Goal: Task Accomplishment & Management: Use online tool/utility

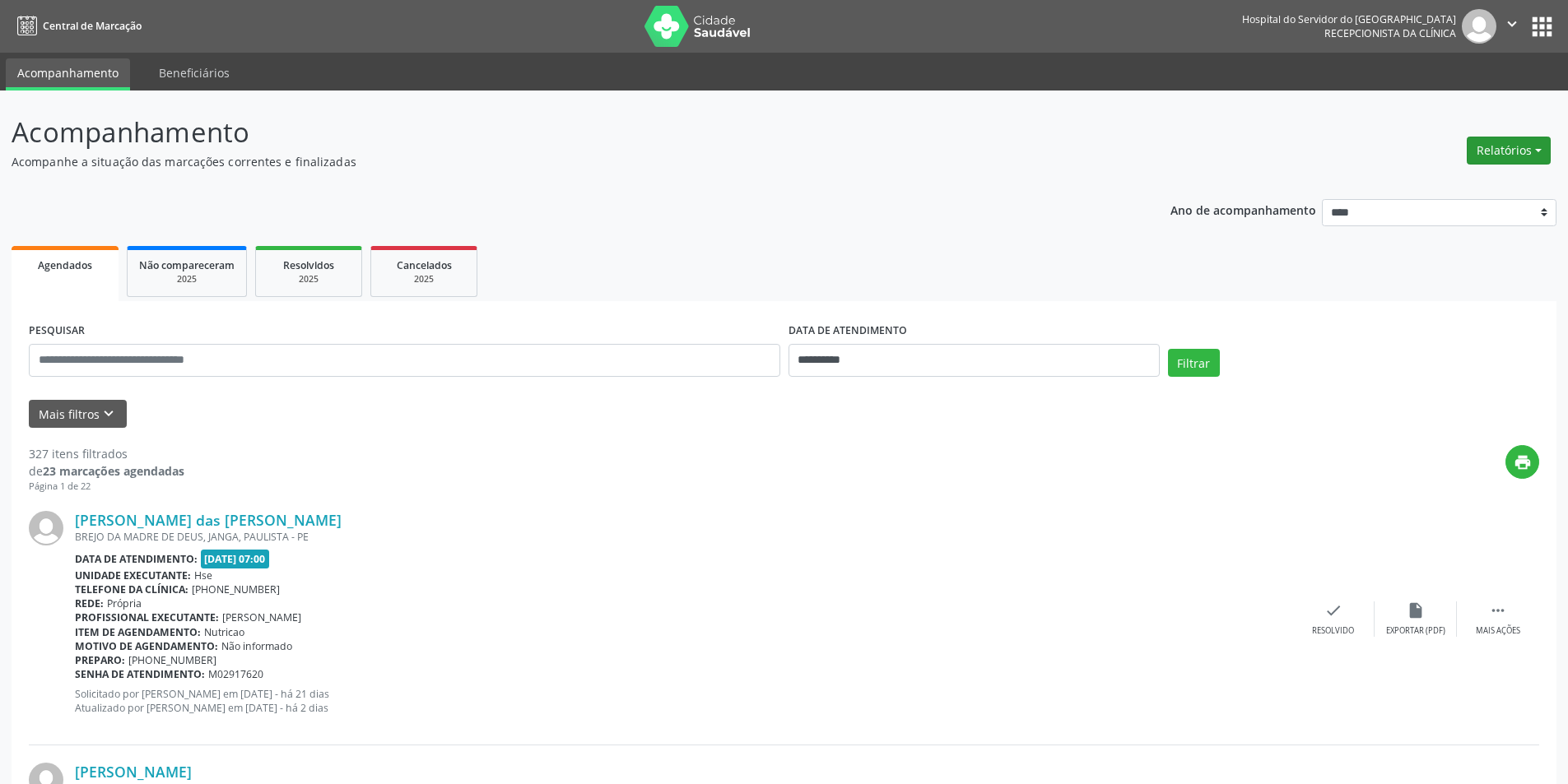
click at [1475, 151] on button "Relatórios" at bounding box center [1508, 150] width 84 height 28
click at [1466, 186] on link "Agendamentos" at bounding box center [1463, 186] width 177 height 23
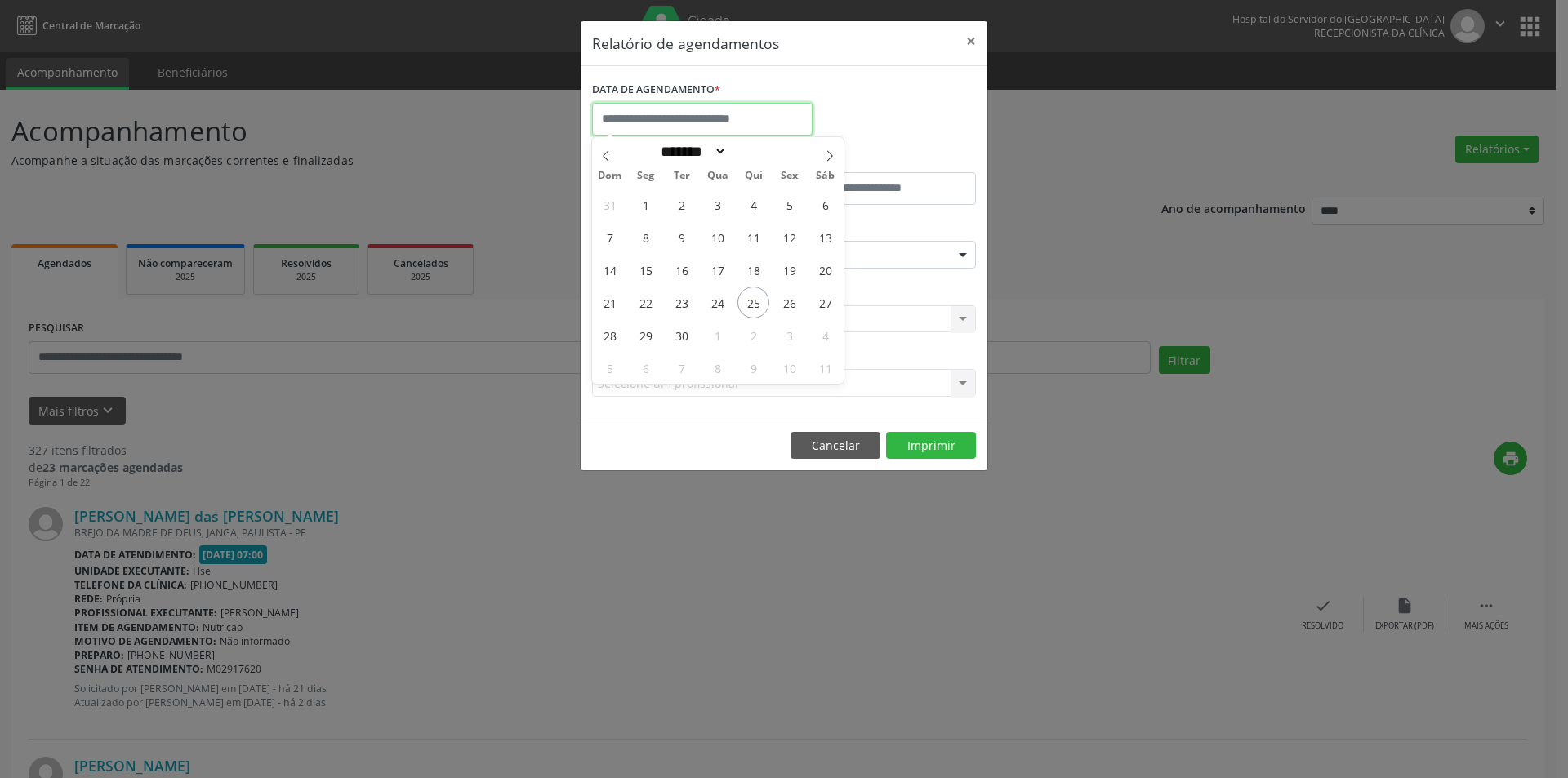
click at [655, 120] on input "text" at bounding box center [702, 119] width 220 height 32
click at [832, 157] on icon at bounding box center [830, 155] width 11 height 11
select select "*"
drag, startPoint x: 722, startPoint y: 205, endPoint x: 770, endPoint y: 225, distance: 52.0
click at [790, 258] on div "28 29 30 1 2 3 4 5 6 7 8 9 10 11 12 13 14 15 16 17 18 19 20 21 22 23 24 25 26 2…" at bounding box center [718, 286] width 252 height 196
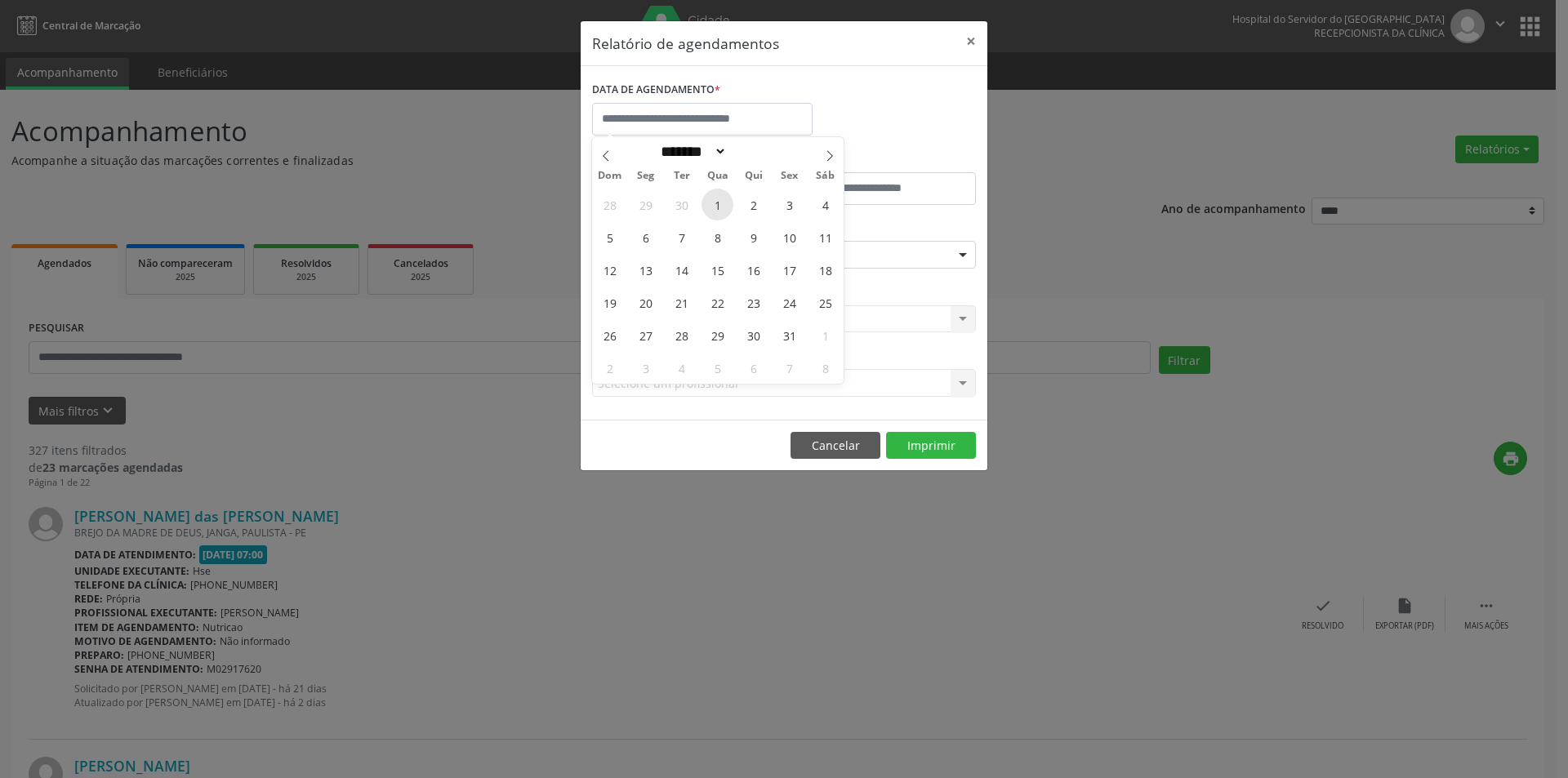
click at [719, 203] on span "1" at bounding box center [717, 204] width 31 height 31
type input "**********"
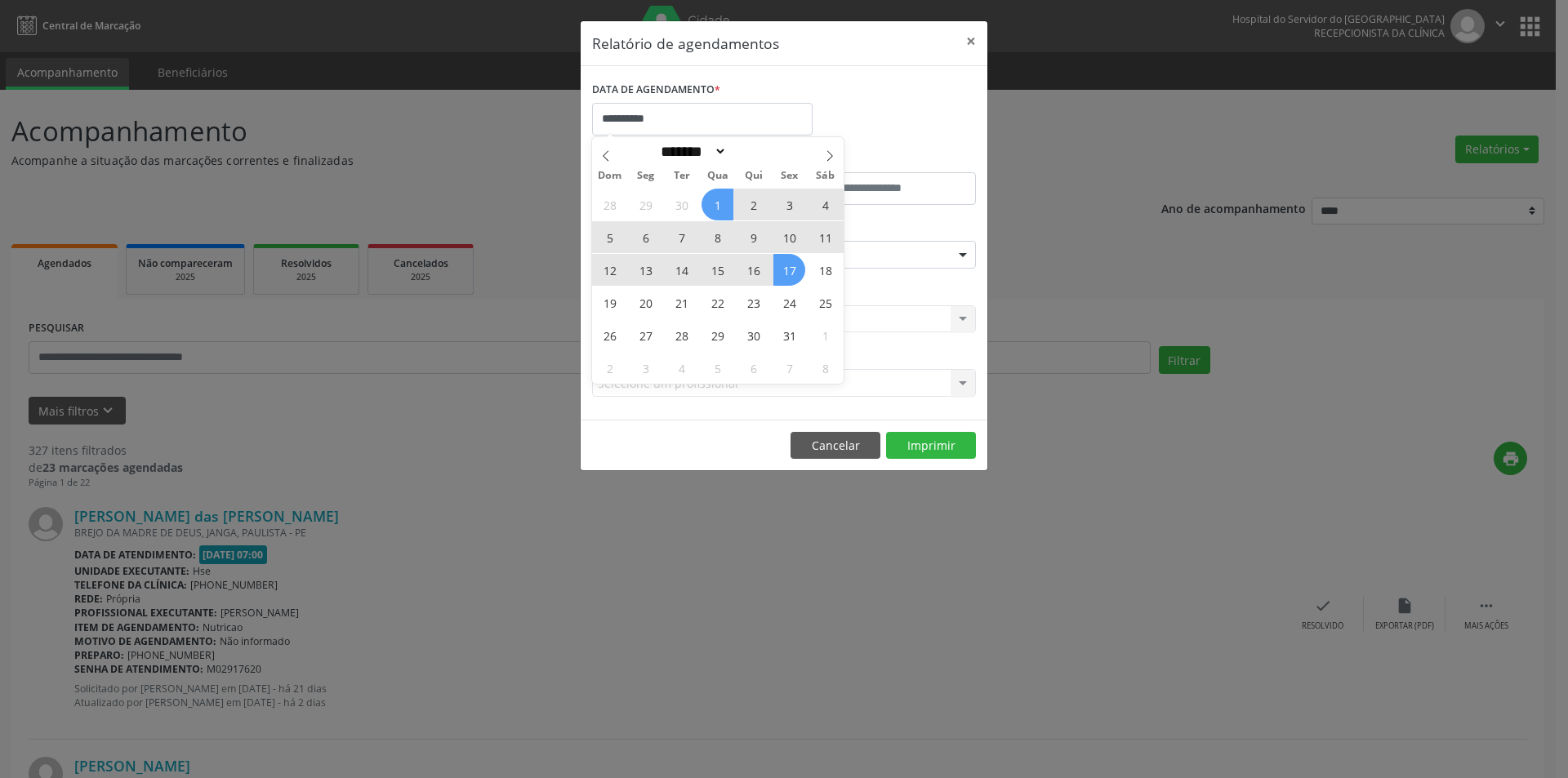
drag, startPoint x: 722, startPoint y: 205, endPoint x: 801, endPoint y: 268, distance: 101.0
click at [801, 268] on div "28 29 30 1 2 3 4 5 6 7 8 9 10 11 12 13 14 15 16 17 18 19 20 21 22 23 24 25 26 2…" at bounding box center [718, 286] width 252 height 196
click at [787, 261] on span "17" at bounding box center [790, 270] width 31 height 31
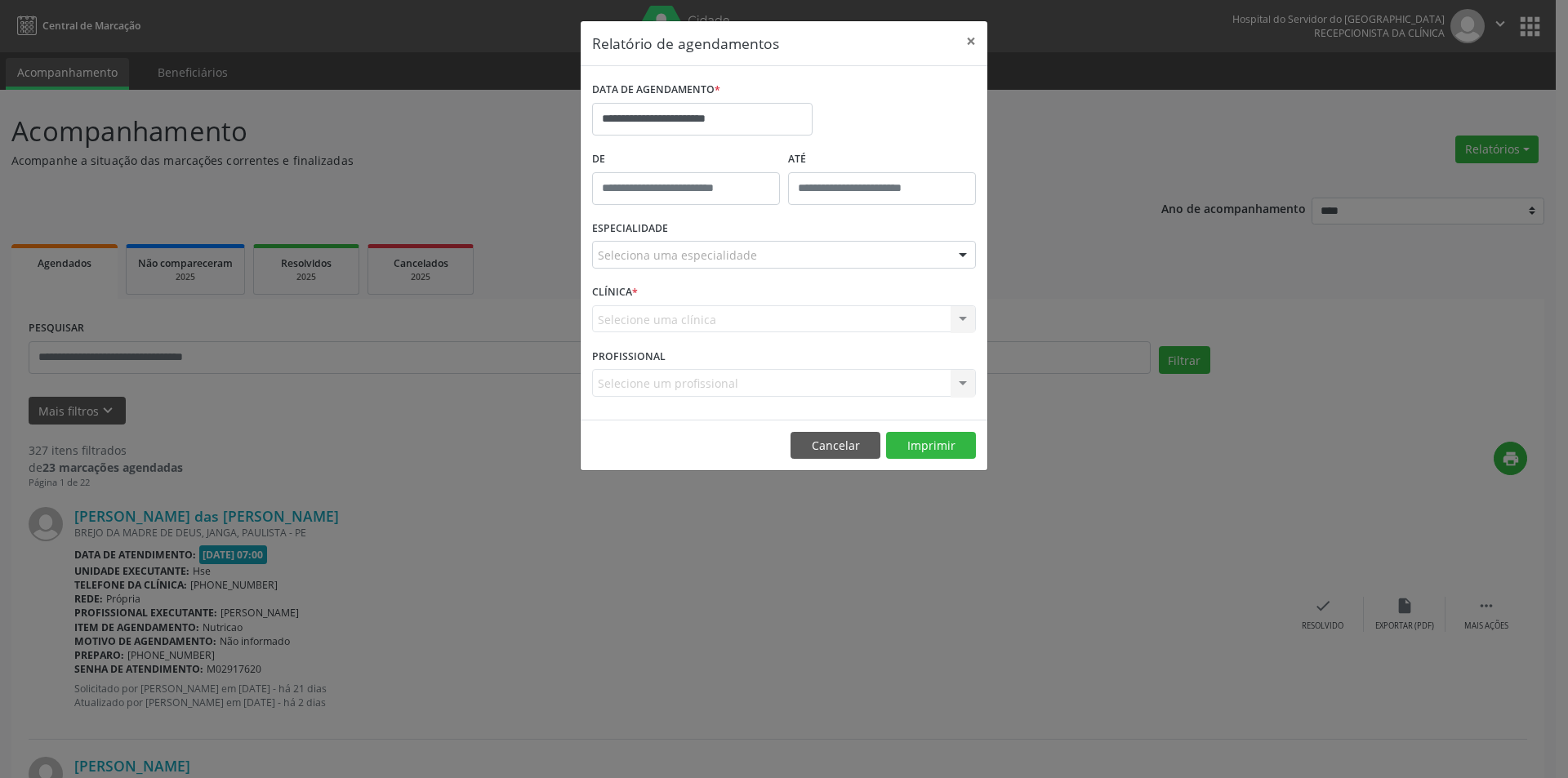
click at [963, 255] on div at bounding box center [963, 256] width 24 height 28
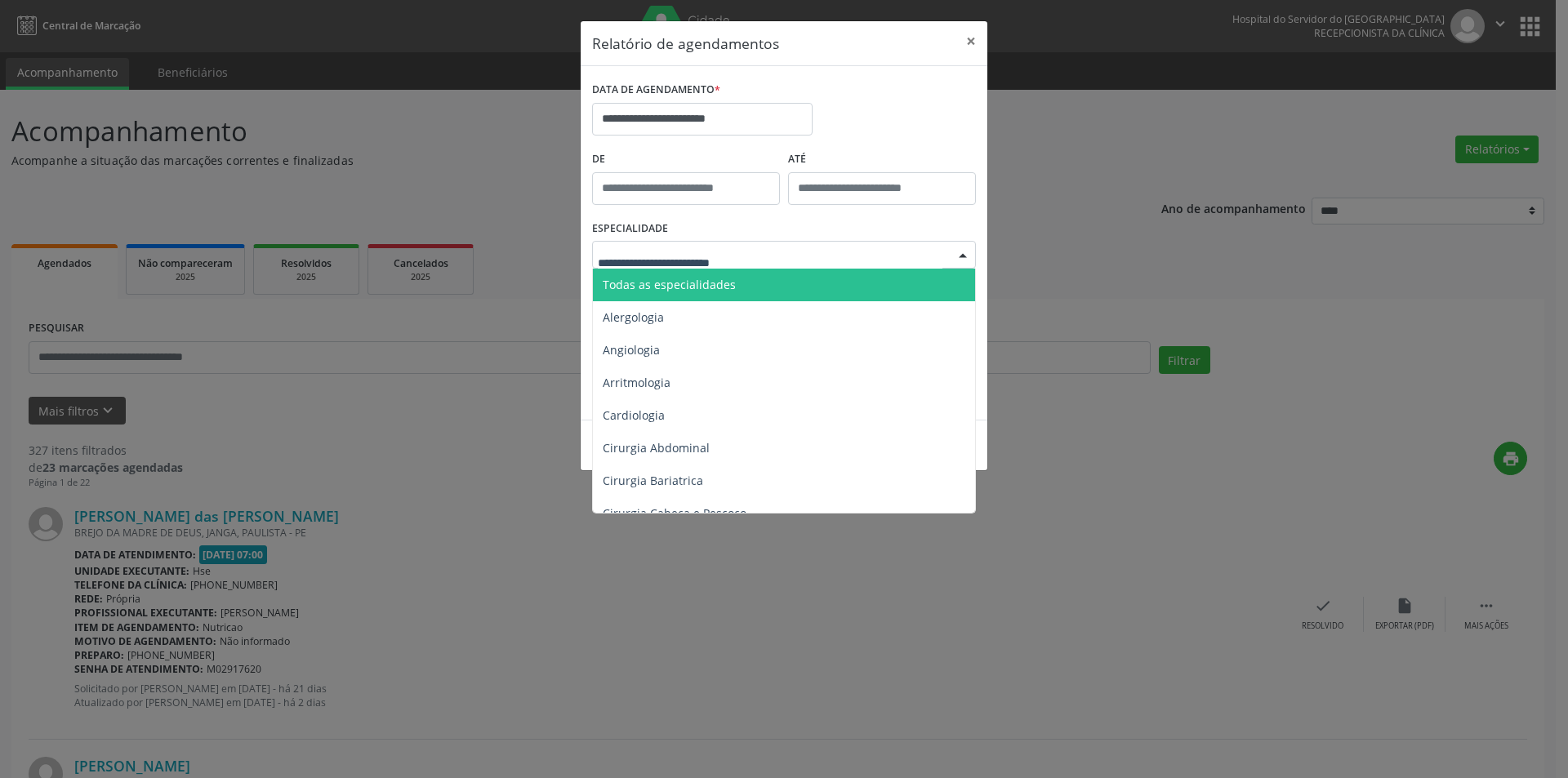
type input "*"
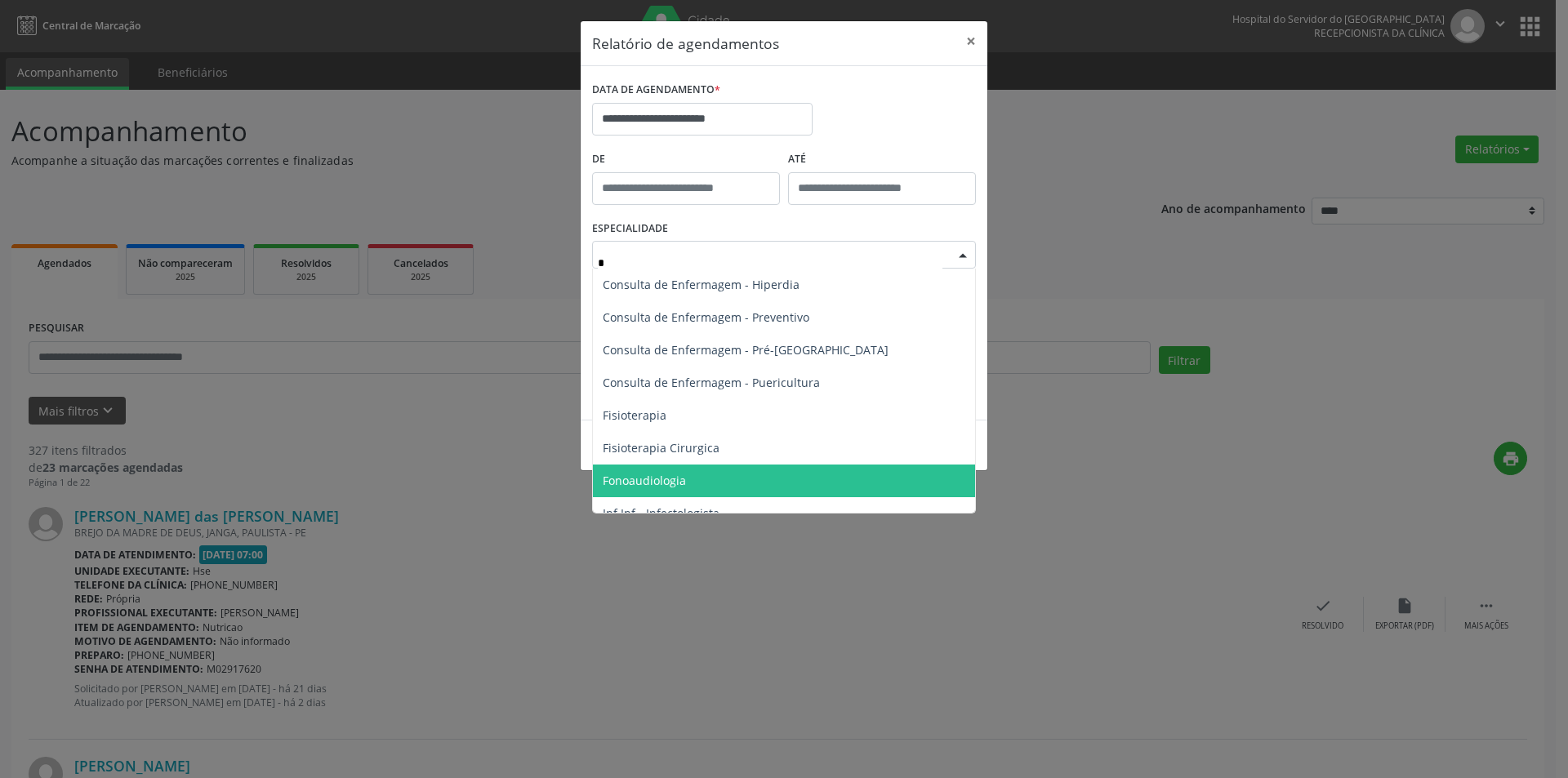
click at [660, 479] on span "Fonoaudiologia" at bounding box center [644, 480] width 83 height 16
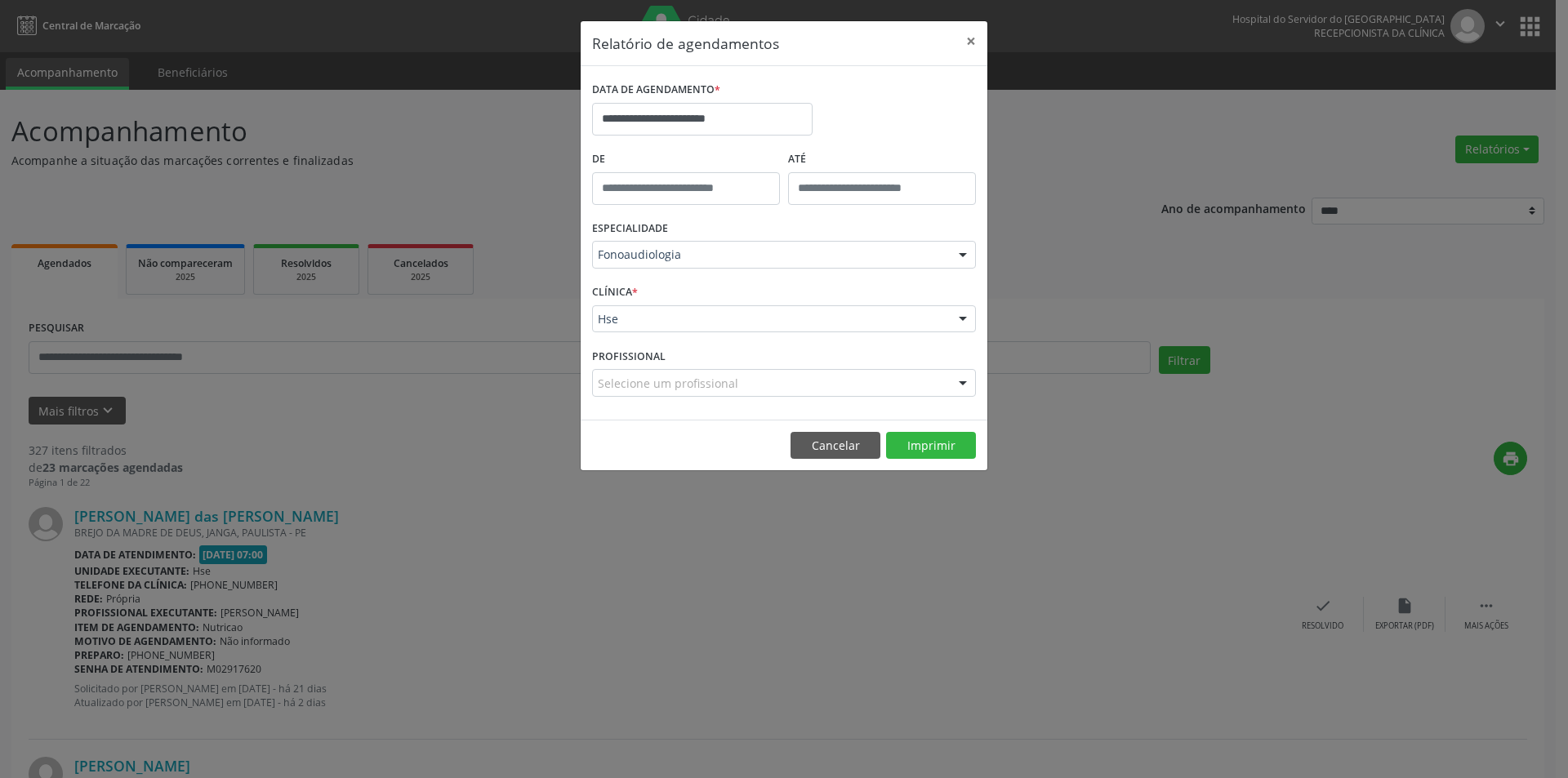
click at [962, 382] on div at bounding box center [963, 384] width 24 height 28
click at [959, 383] on div at bounding box center [963, 384] width 24 height 28
click at [743, 382] on div at bounding box center [784, 383] width 384 height 28
type input "*"
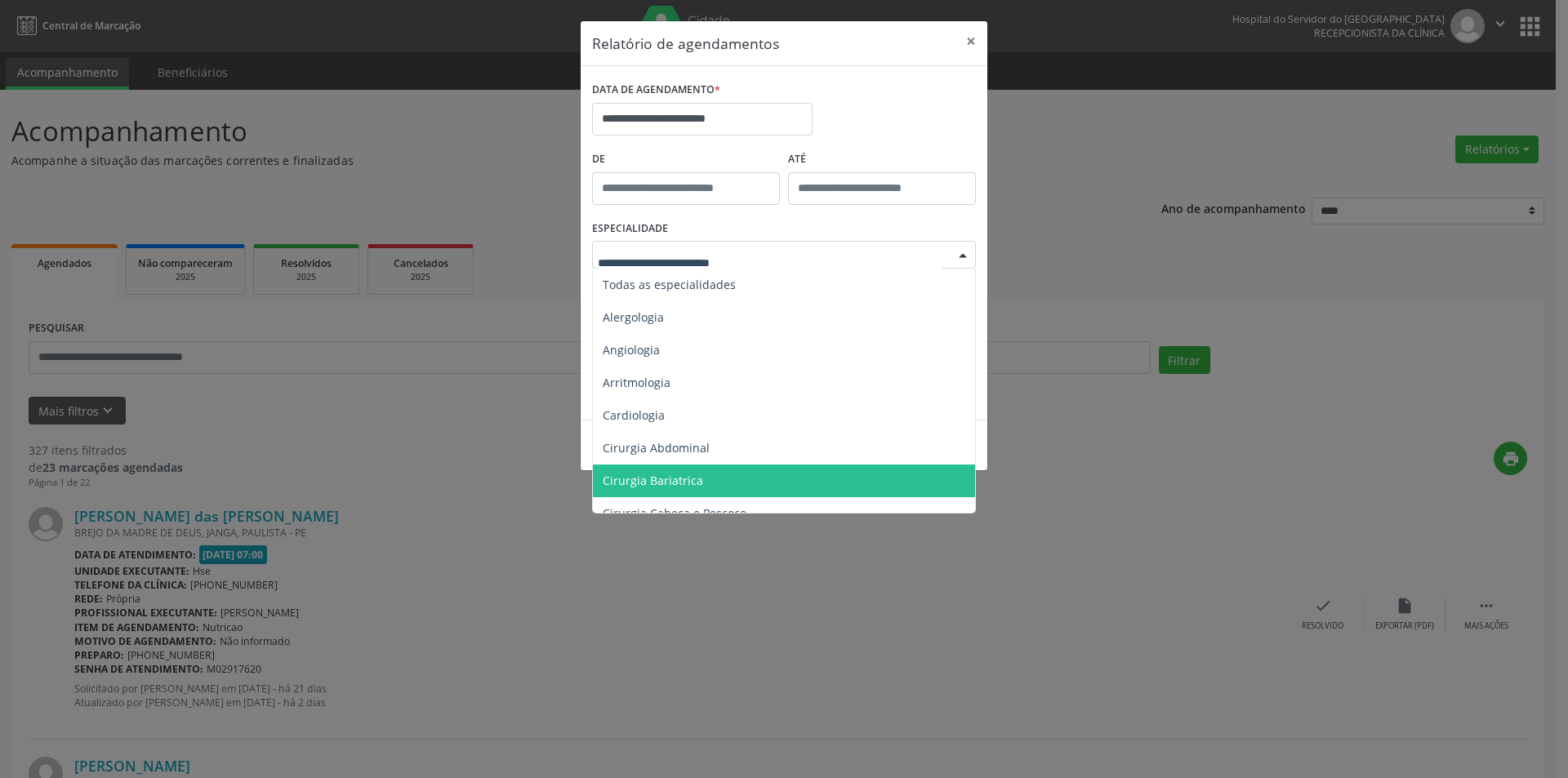
click at [960, 256] on div at bounding box center [963, 256] width 24 height 28
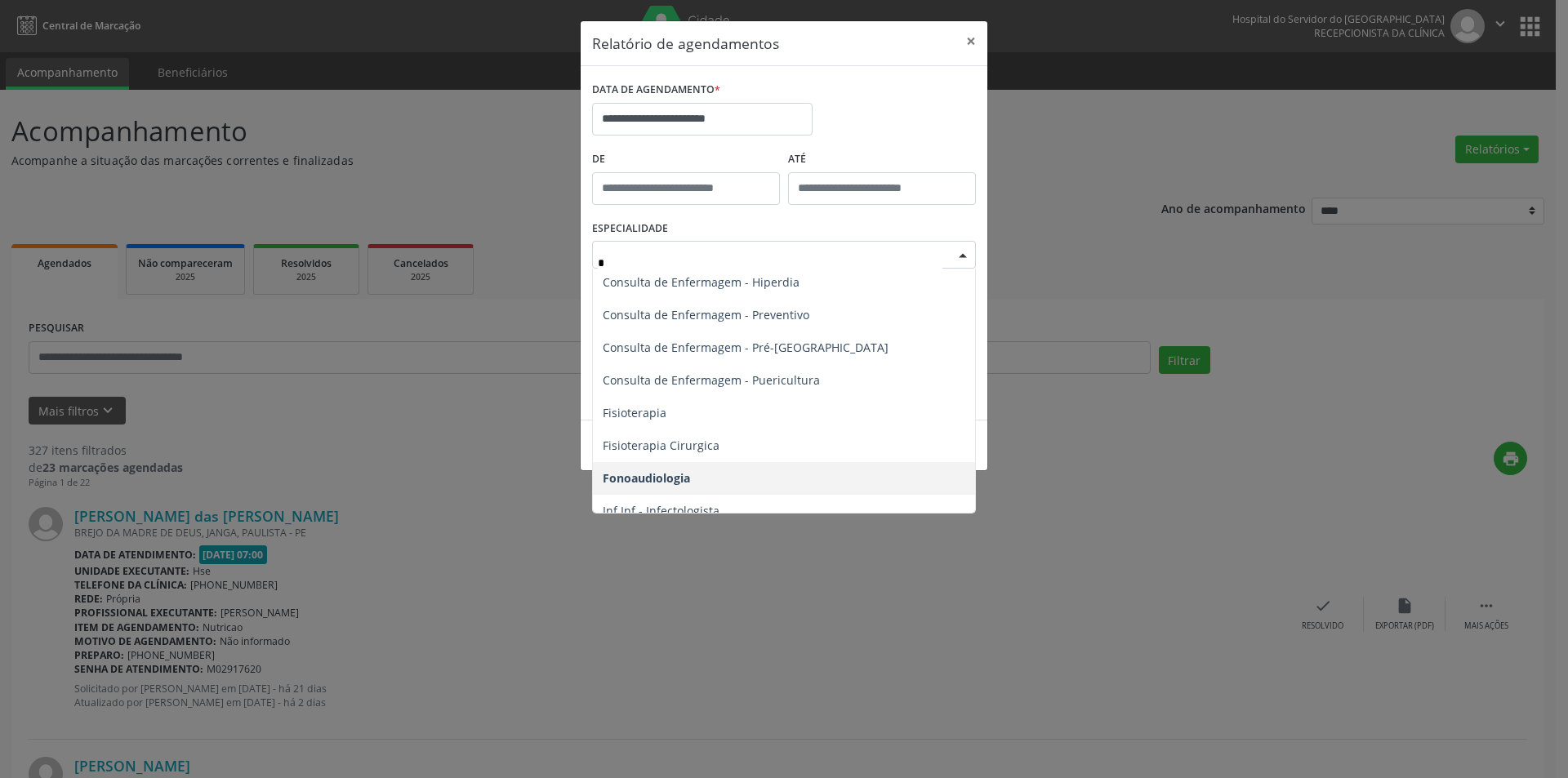
scroll to position [1, 0]
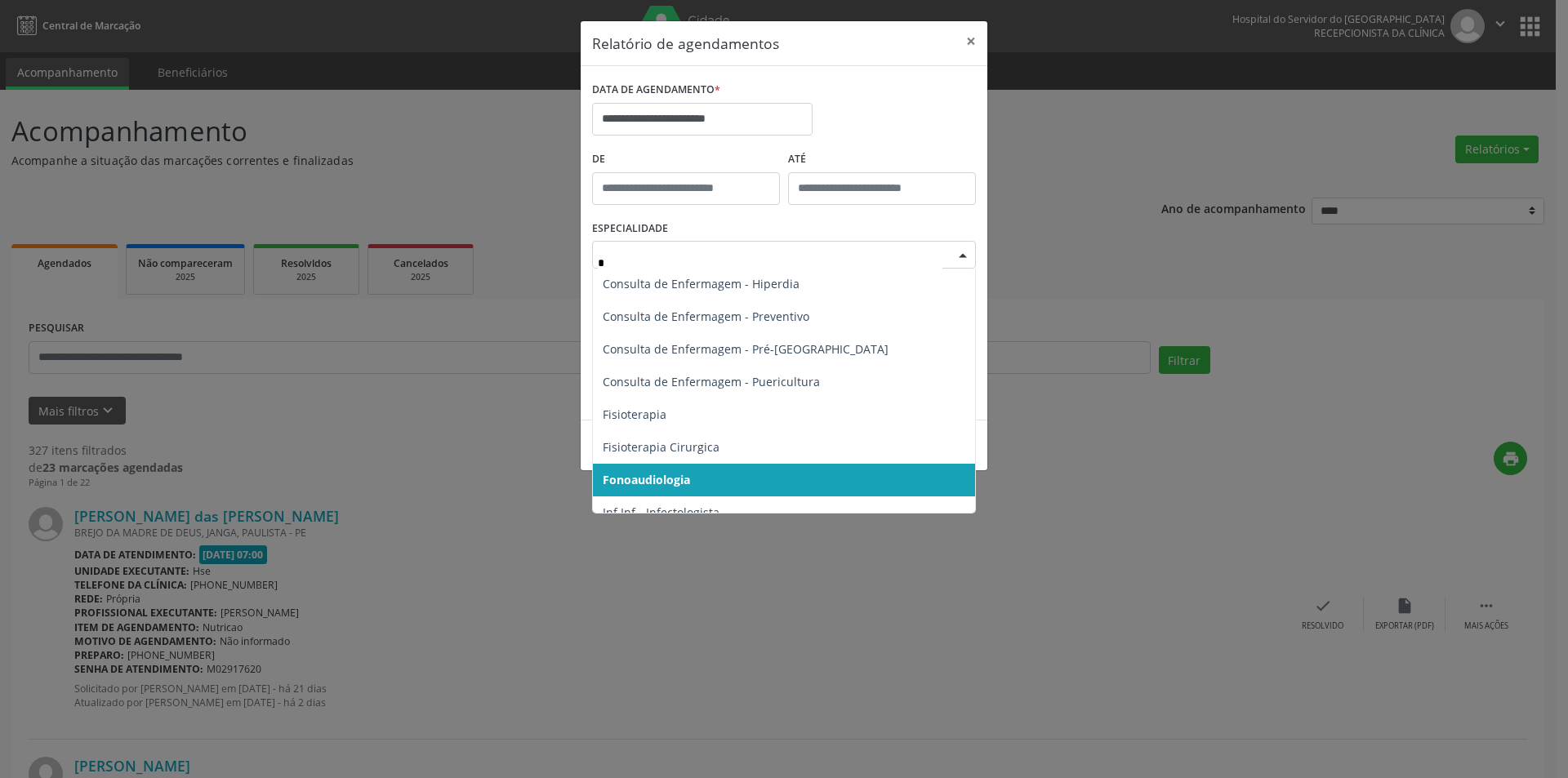
click at [713, 475] on span "Fonoaudiologia" at bounding box center [784, 479] width 383 height 32
type input "*"
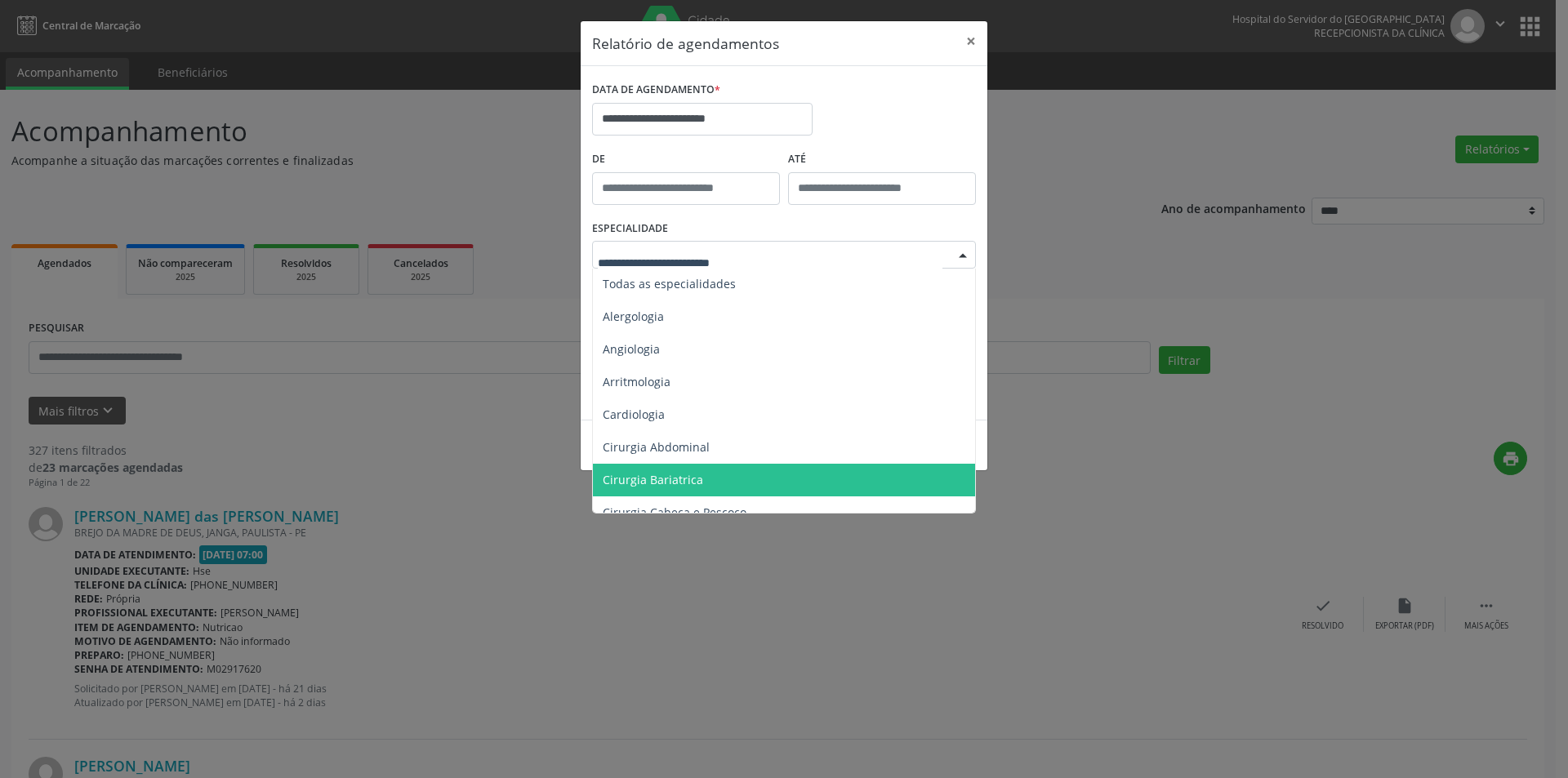
click at [814, 255] on div at bounding box center [784, 255] width 384 height 28
type input "*"
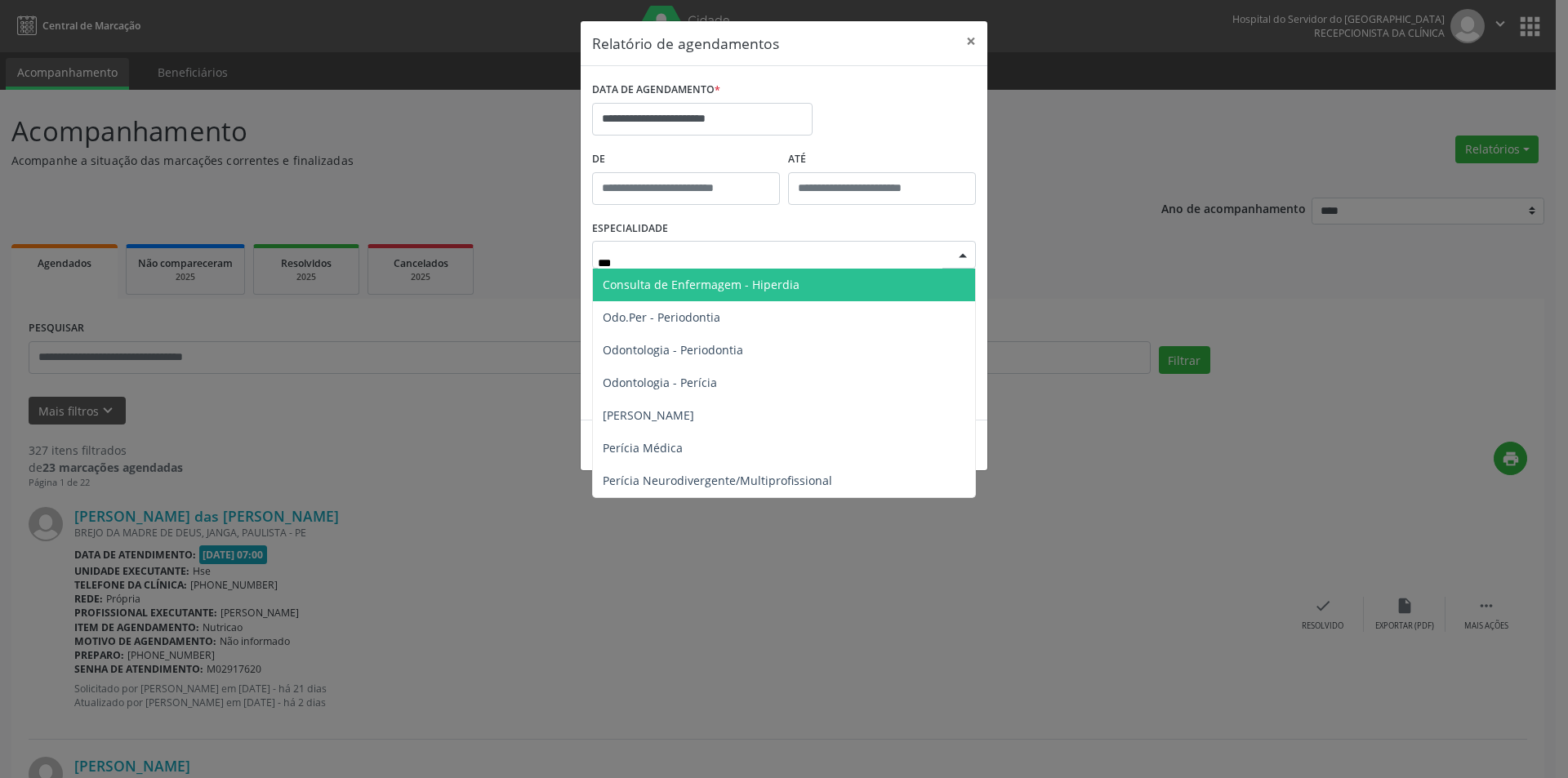
scroll to position [0, 0]
type input "*"
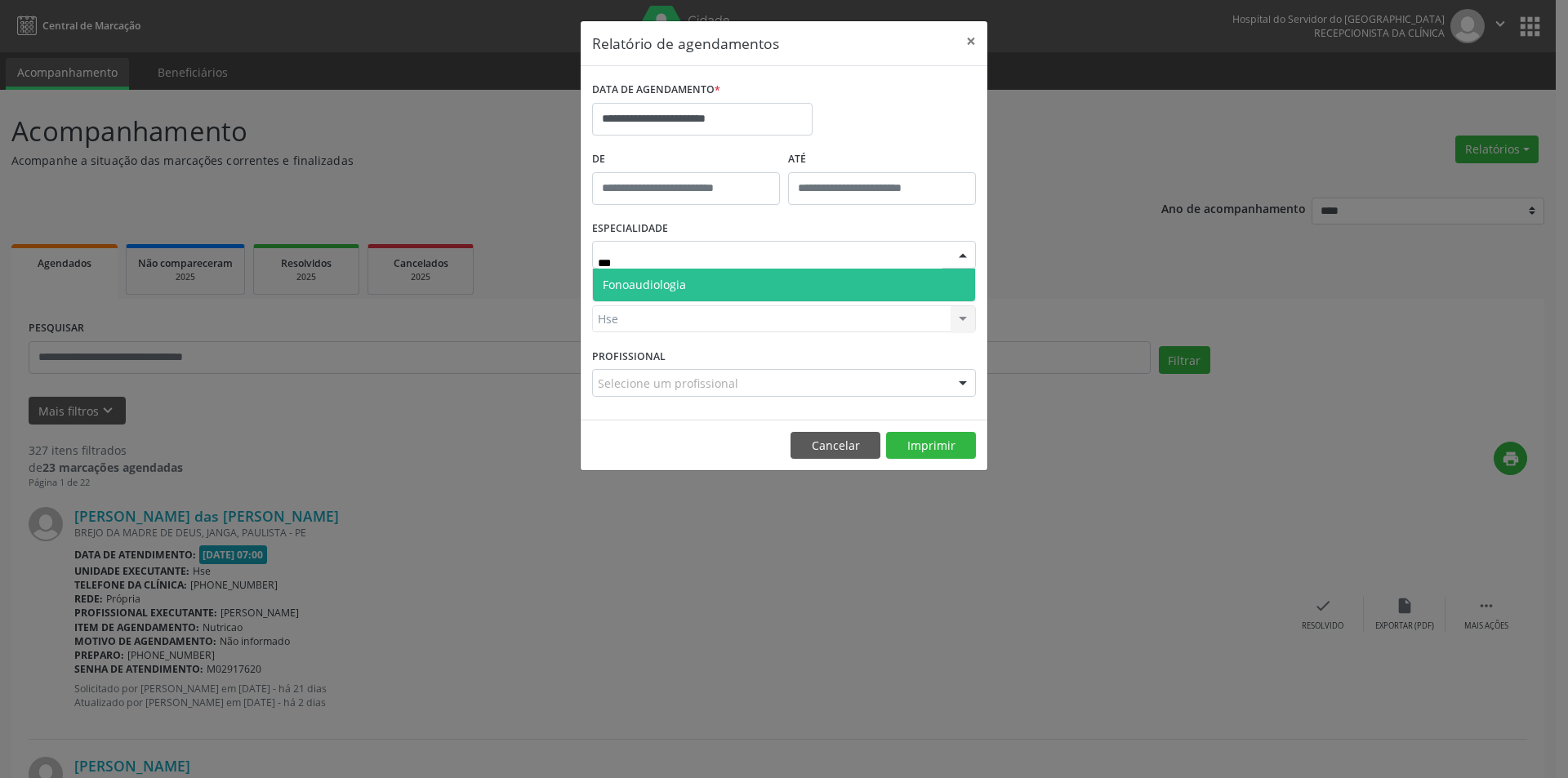
type input "****"
click at [654, 285] on span "Fonoaudiologia" at bounding box center [644, 285] width 83 height 16
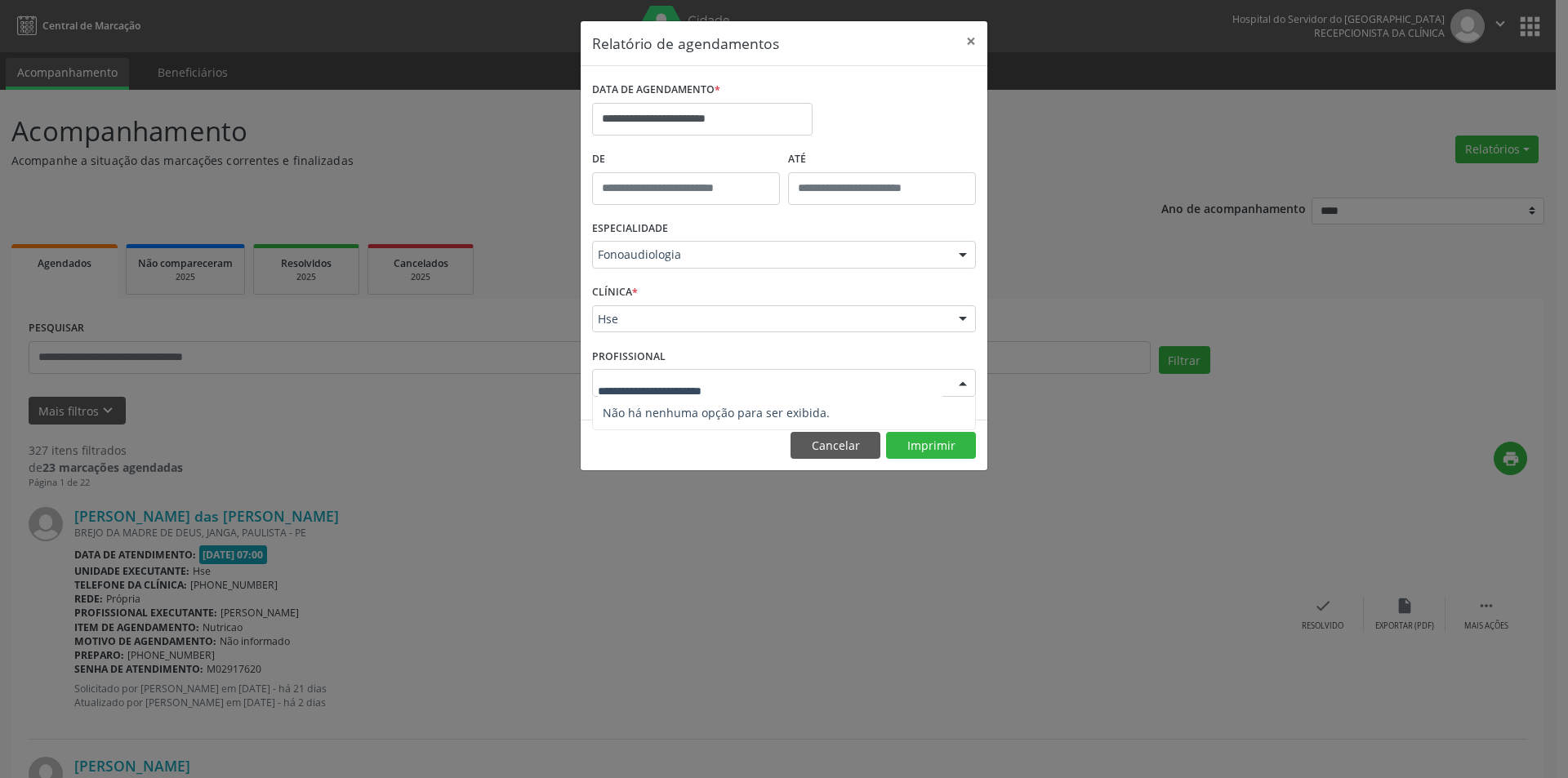
click at [964, 379] on div at bounding box center [963, 384] width 24 height 28
type input "*****"
click at [863, 447] on button "Cancelar" at bounding box center [835, 446] width 90 height 28
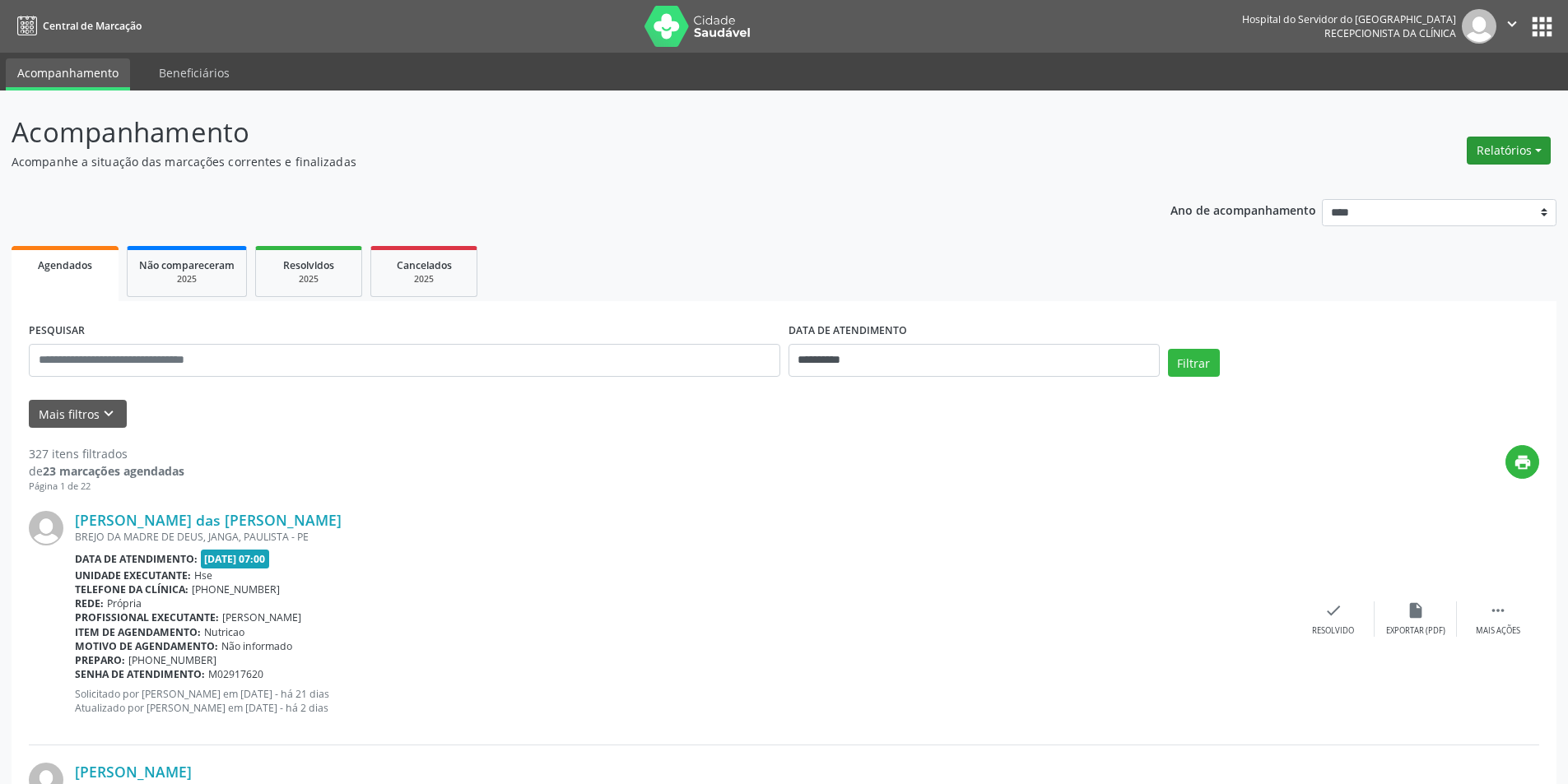
click at [1491, 142] on button "Relatórios" at bounding box center [1508, 150] width 84 height 28
click at [1455, 186] on link "Agendamentos" at bounding box center [1463, 186] width 177 height 23
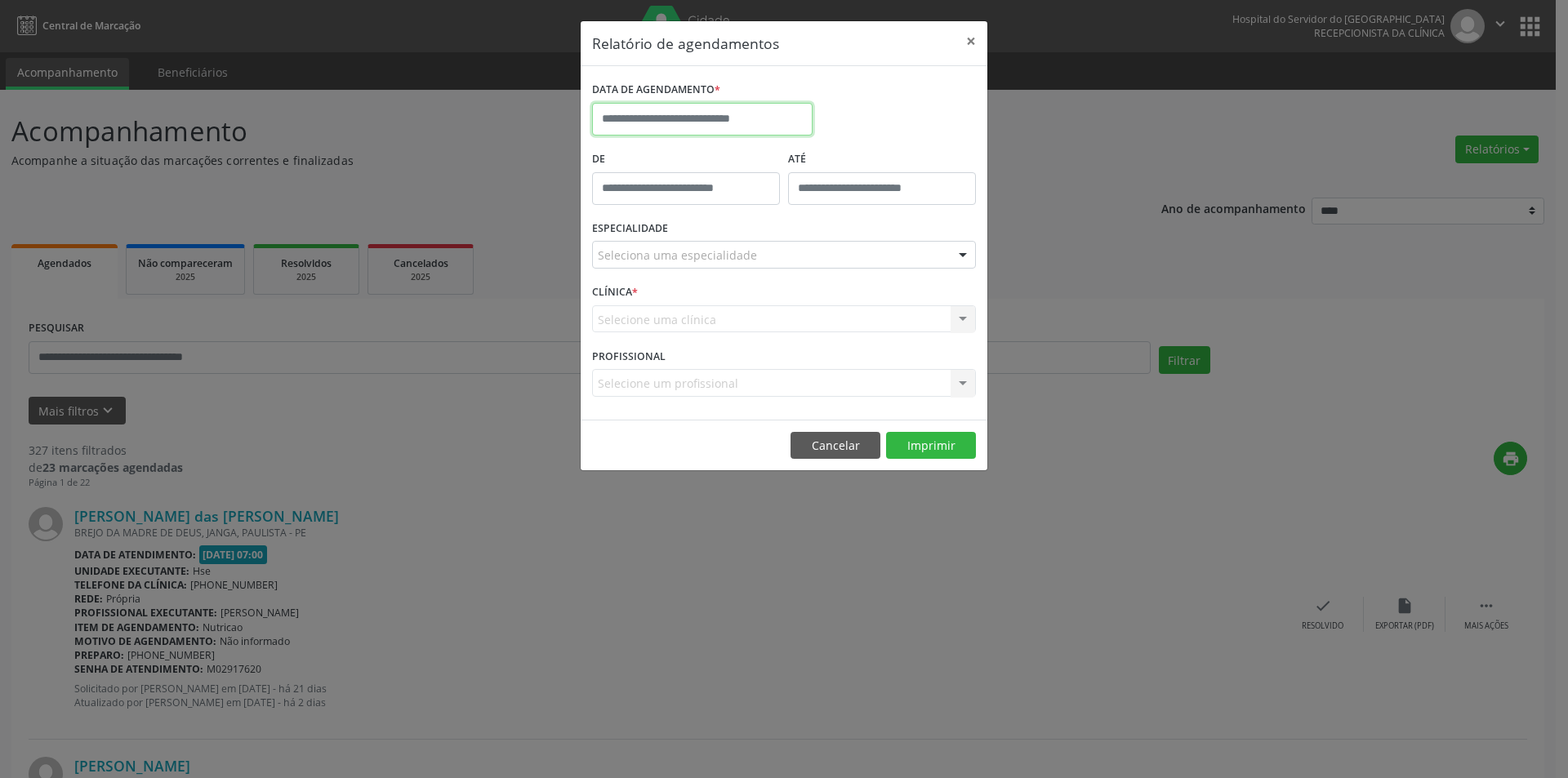
click at [760, 117] on input "text" at bounding box center [702, 119] width 220 height 32
click at [830, 153] on icon at bounding box center [830, 155] width 11 height 11
select select "*"
click at [756, 206] on span "2" at bounding box center [753, 204] width 31 height 31
type input "**********"
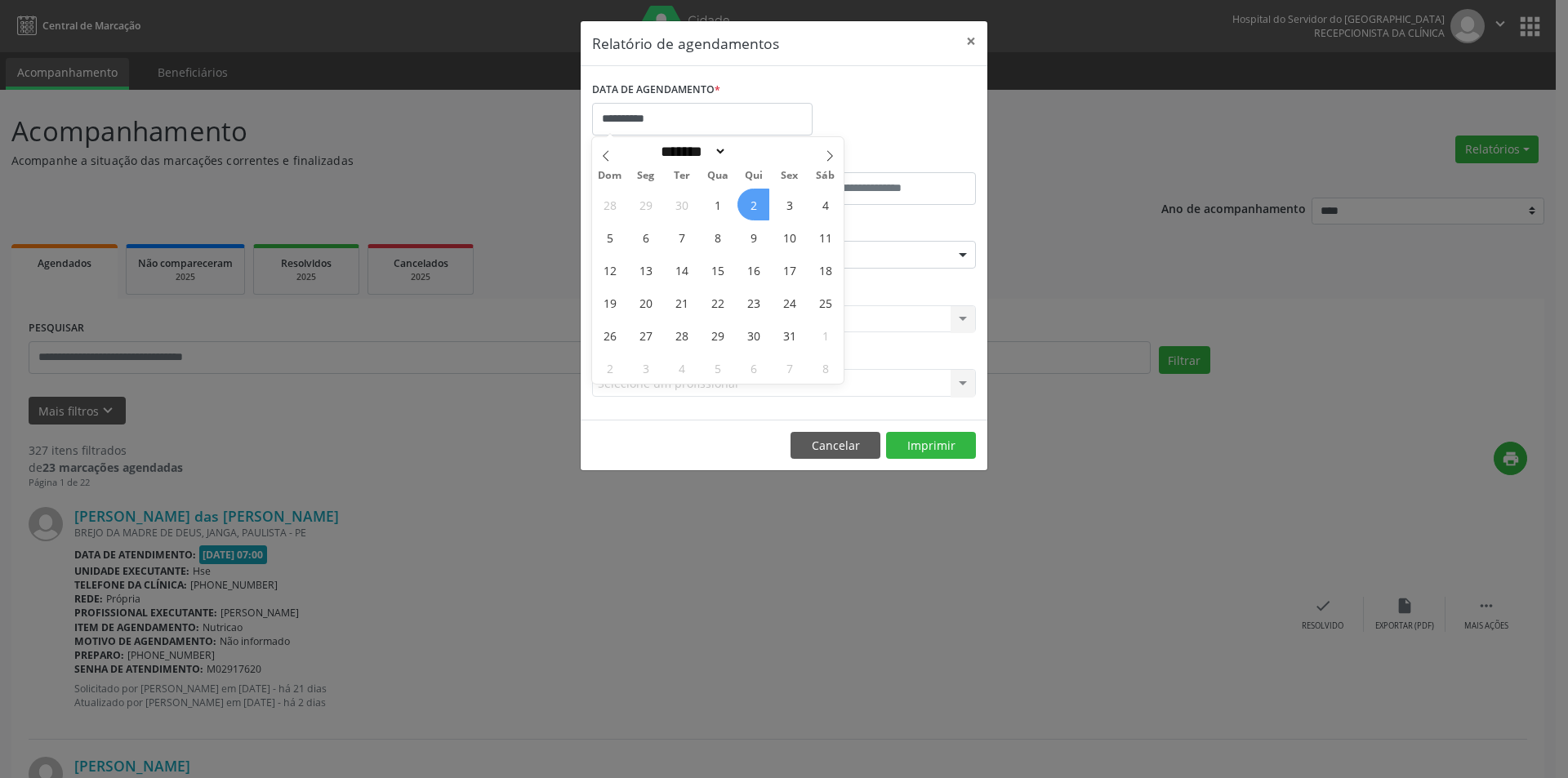
click at [756, 206] on span "2" at bounding box center [753, 204] width 31 height 31
click at [756, 251] on div "Seleciona uma especialidade" at bounding box center [784, 255] width 384 height 28
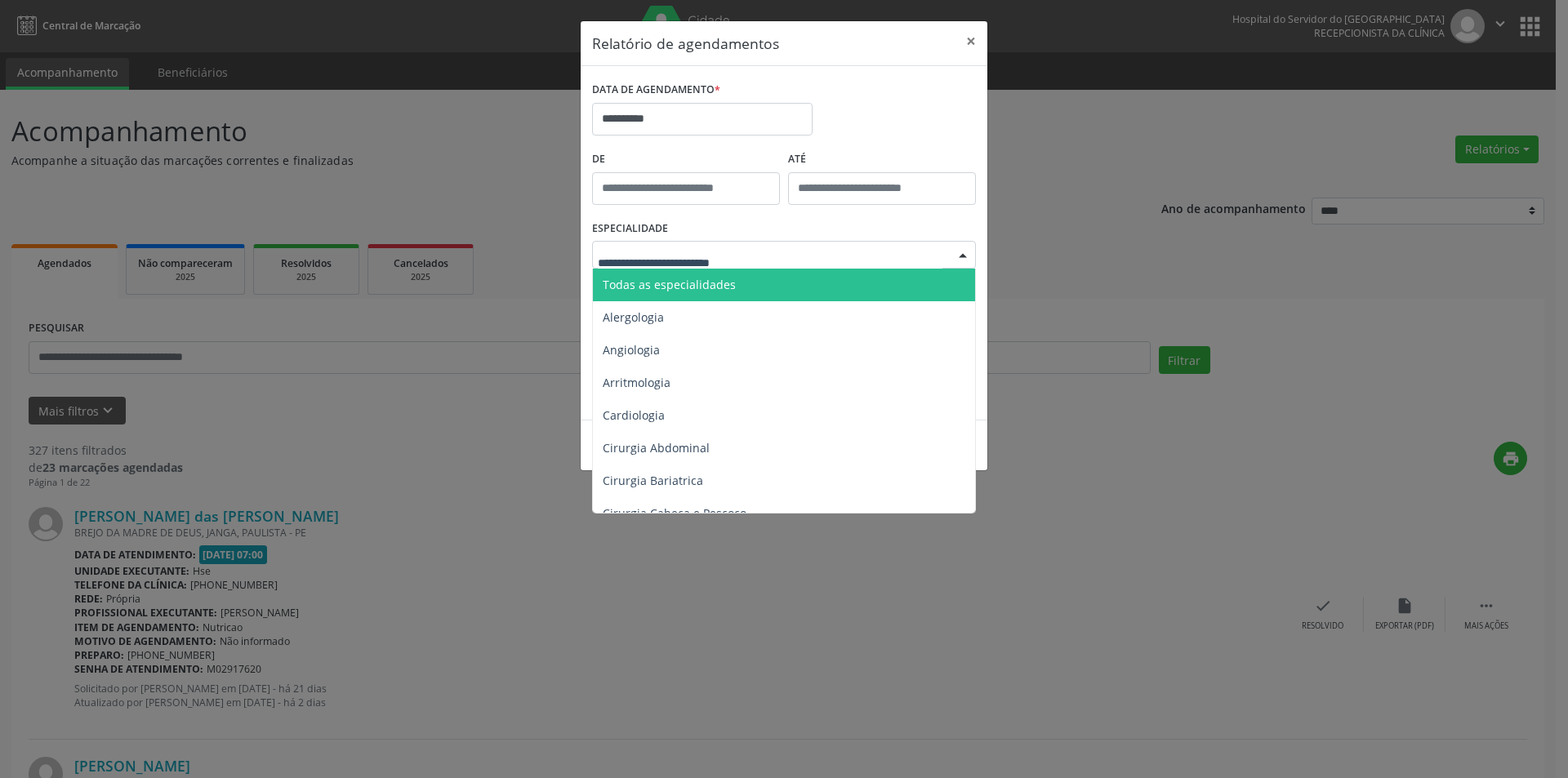
type input "*"
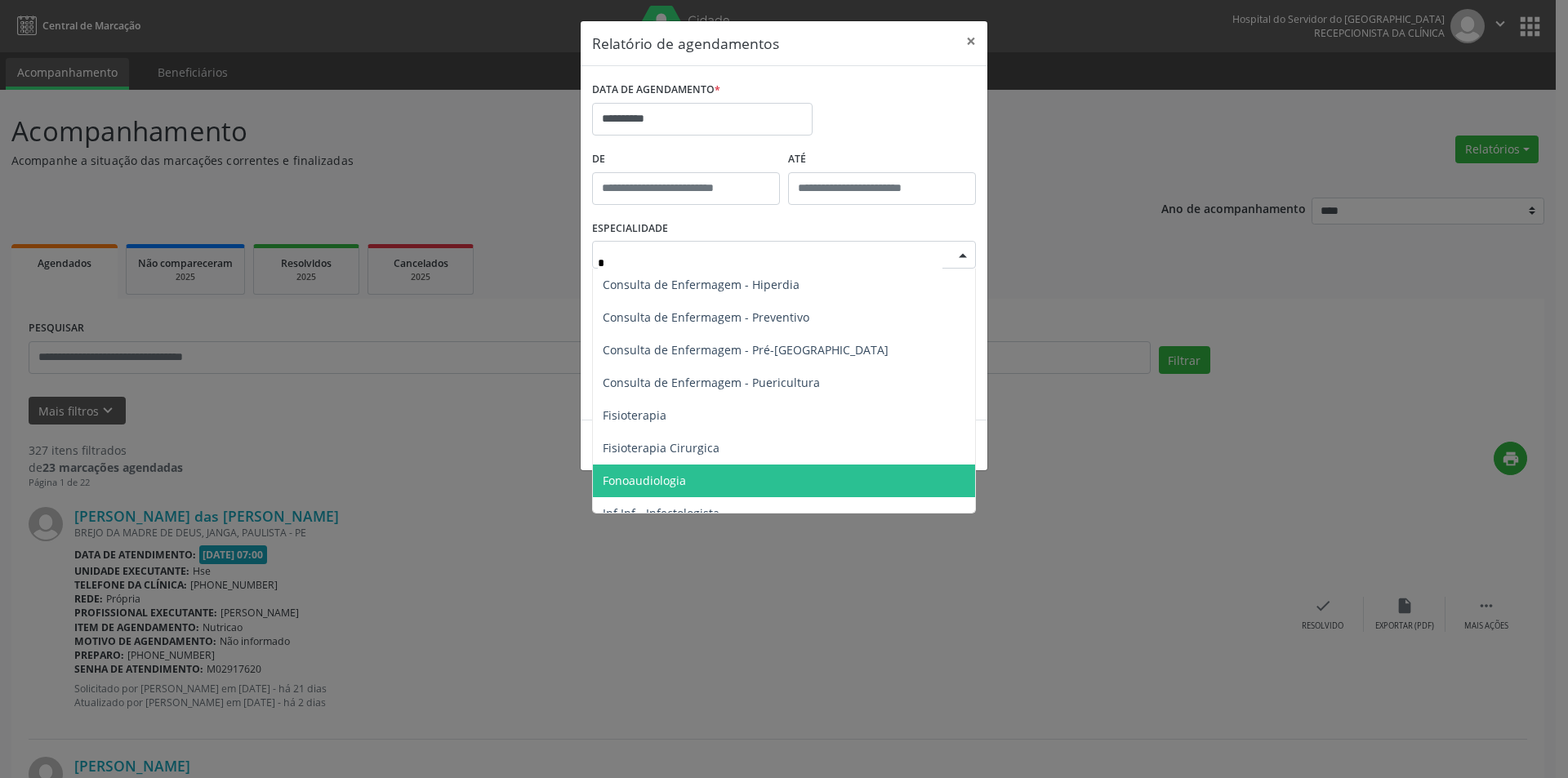
click at [707, 482] on span "Fonoaudiologia" at bounding box center [784, 480] width 383 height 32
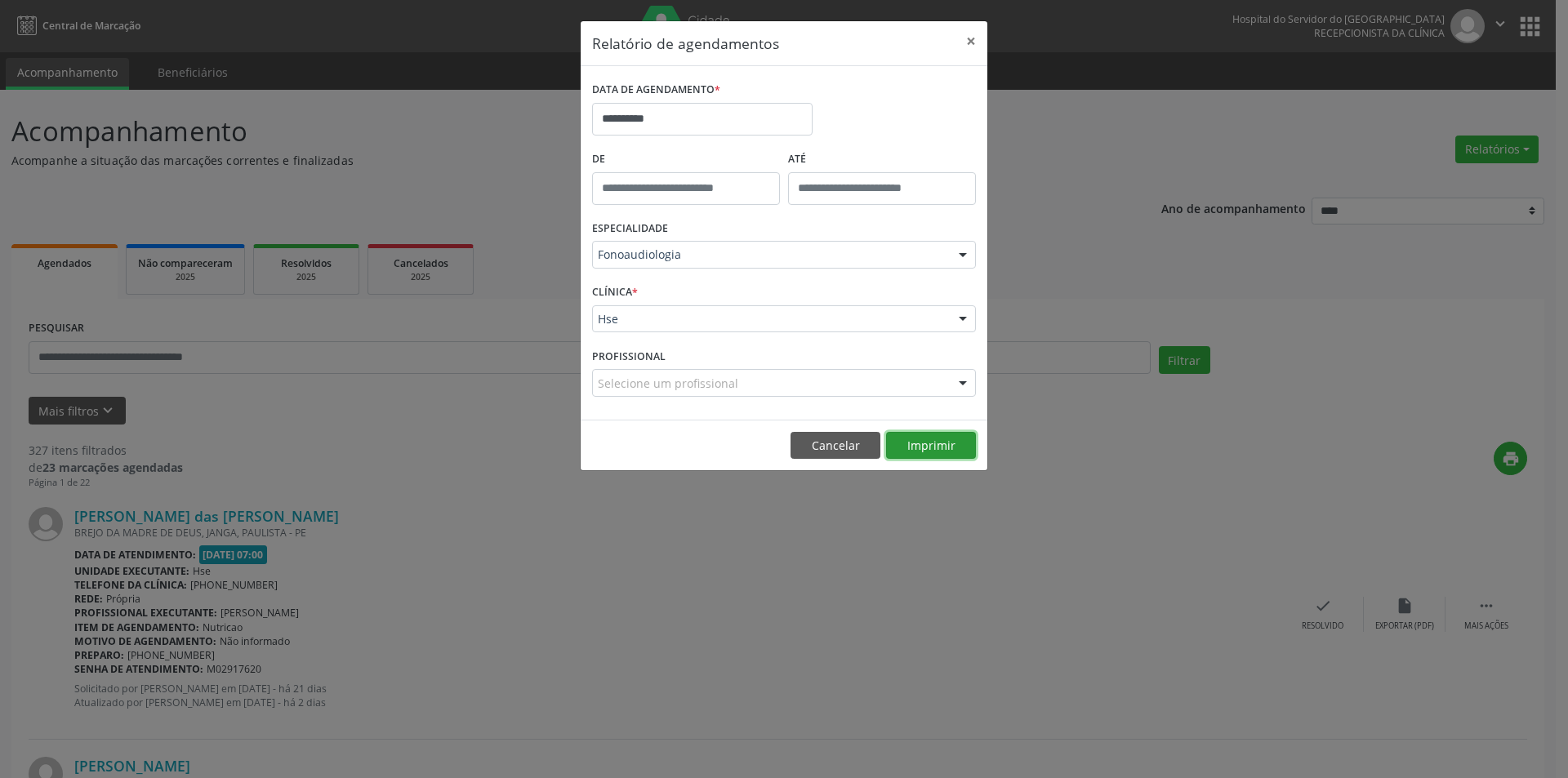
click at [913, 446] on button "Imprimir" at bounding box center [931, 446] width 90 height 28
